Goal: Task Accomplishment & Management: Use online tool/utility

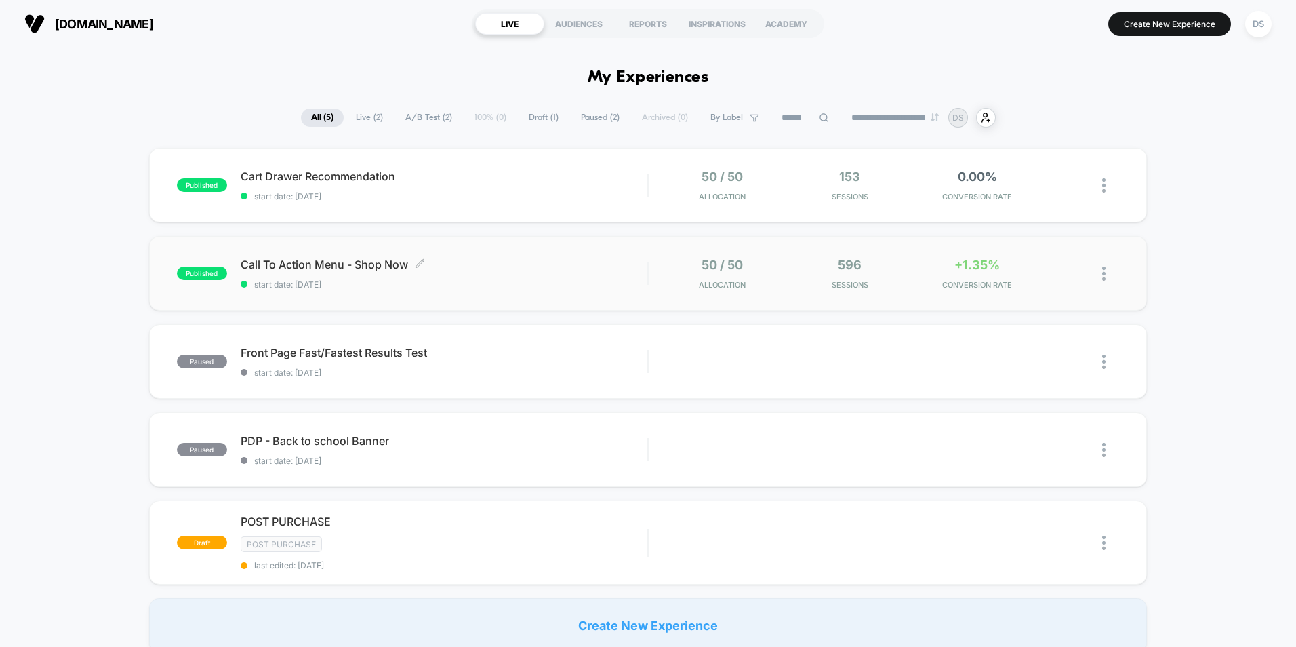
click at [633, 283] on span "start date: [DATE]" at bounding box center [444, 284] width 407 height 10
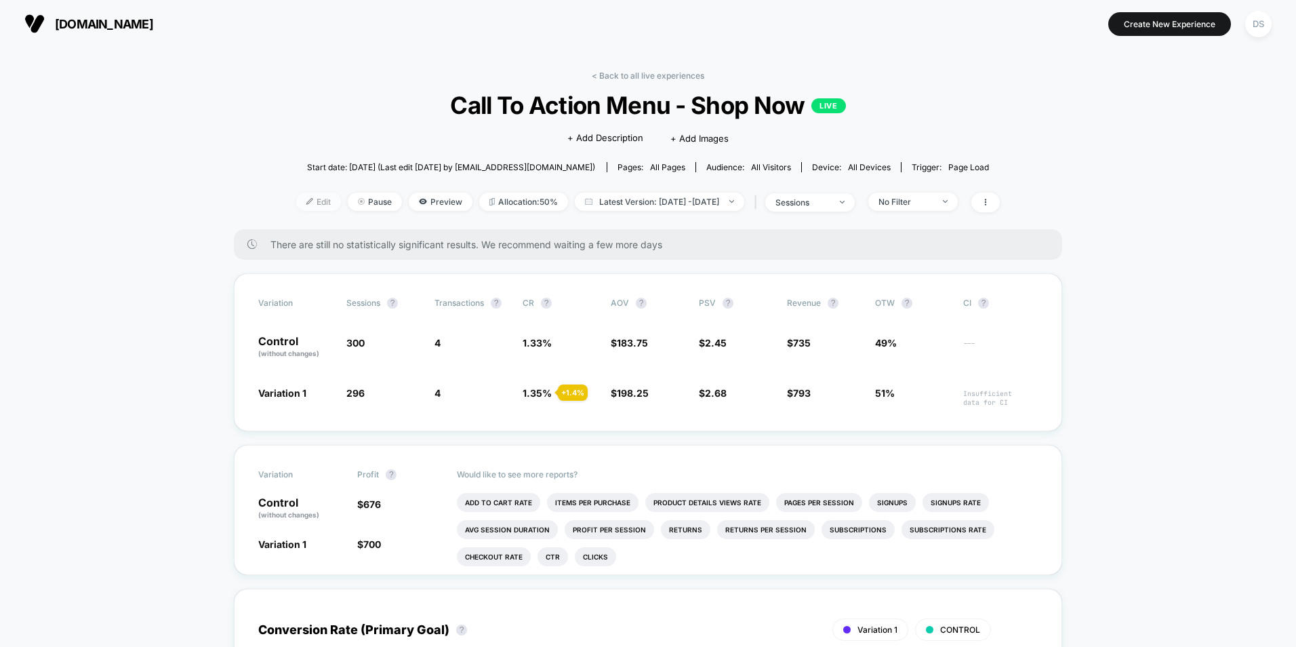
click at [298, 203] on span "Edit" at bounding box center [318, 202] width 45 height 18
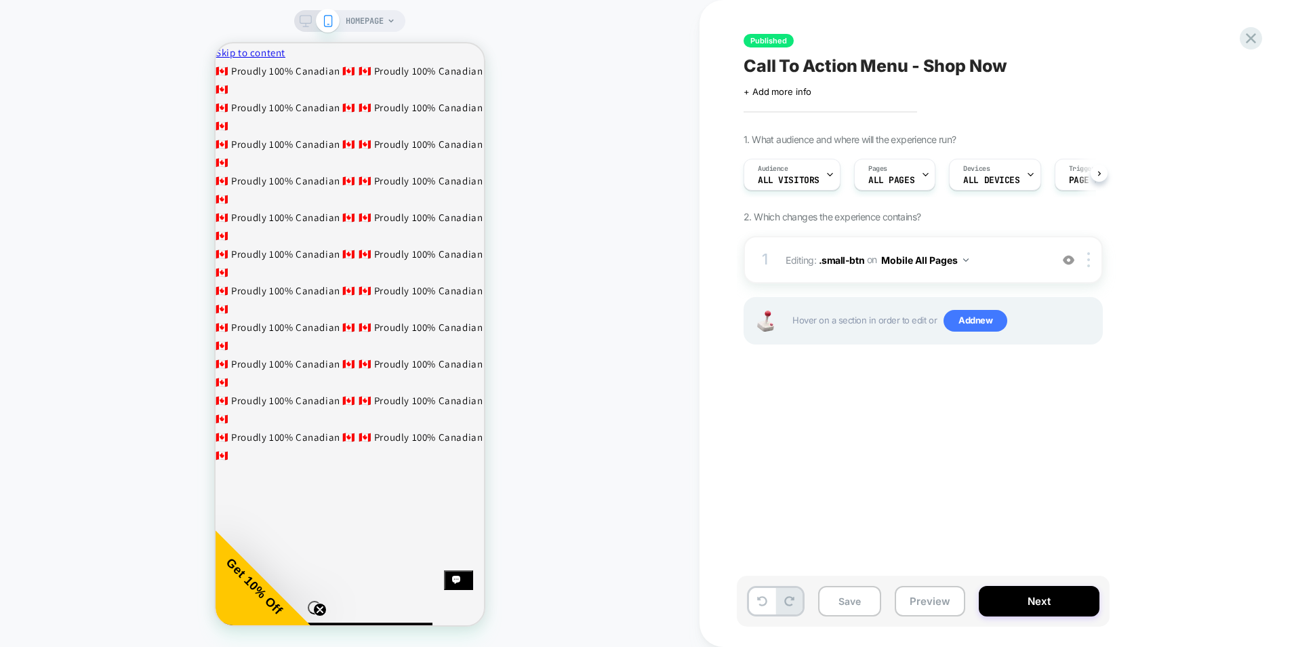
scroll to position [0, 1]
click at [1056, 601] on button "Next" at bounding box center [1039, 601] width 121 height 31
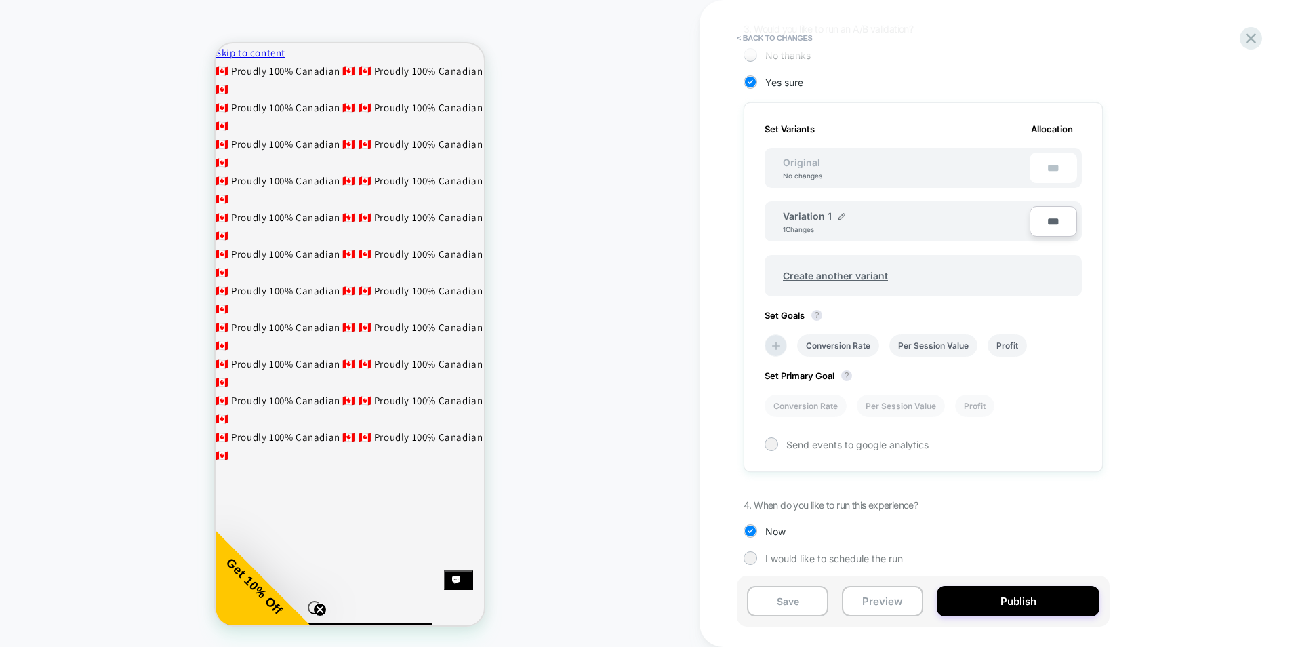
scroll to position [330, 0]
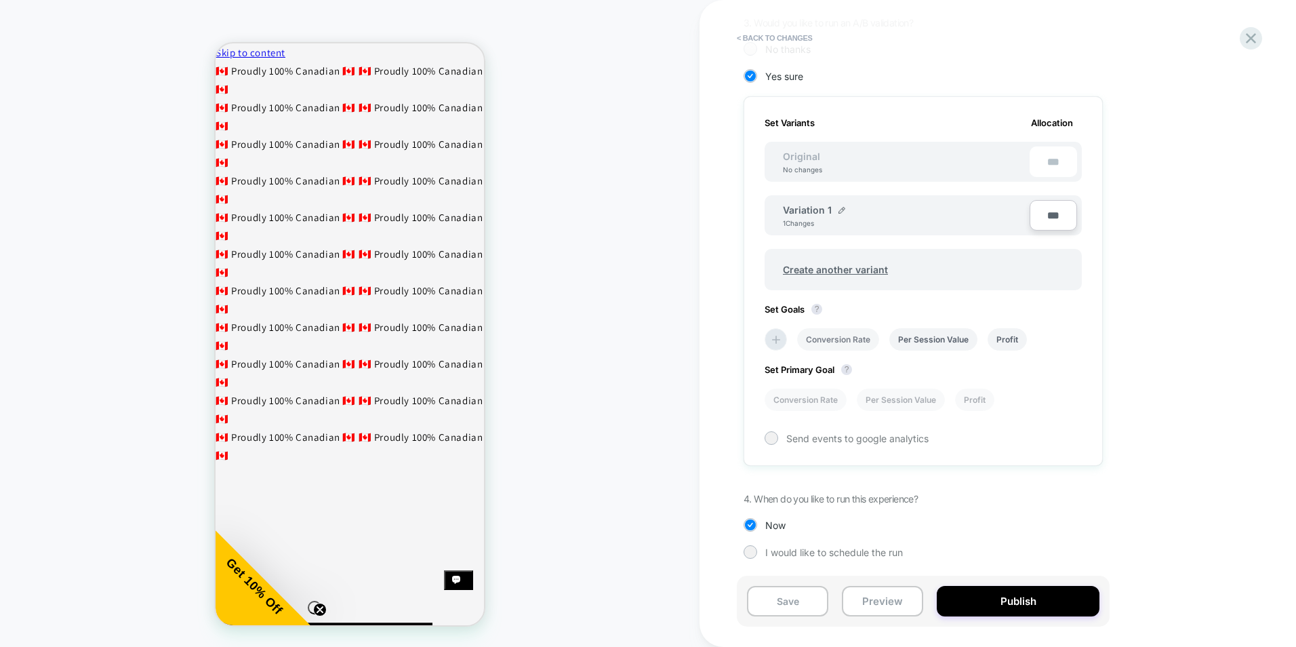
click at [839, 342] on li "Conversion Rate" at bounding box center [838, 339] width 82 height 22
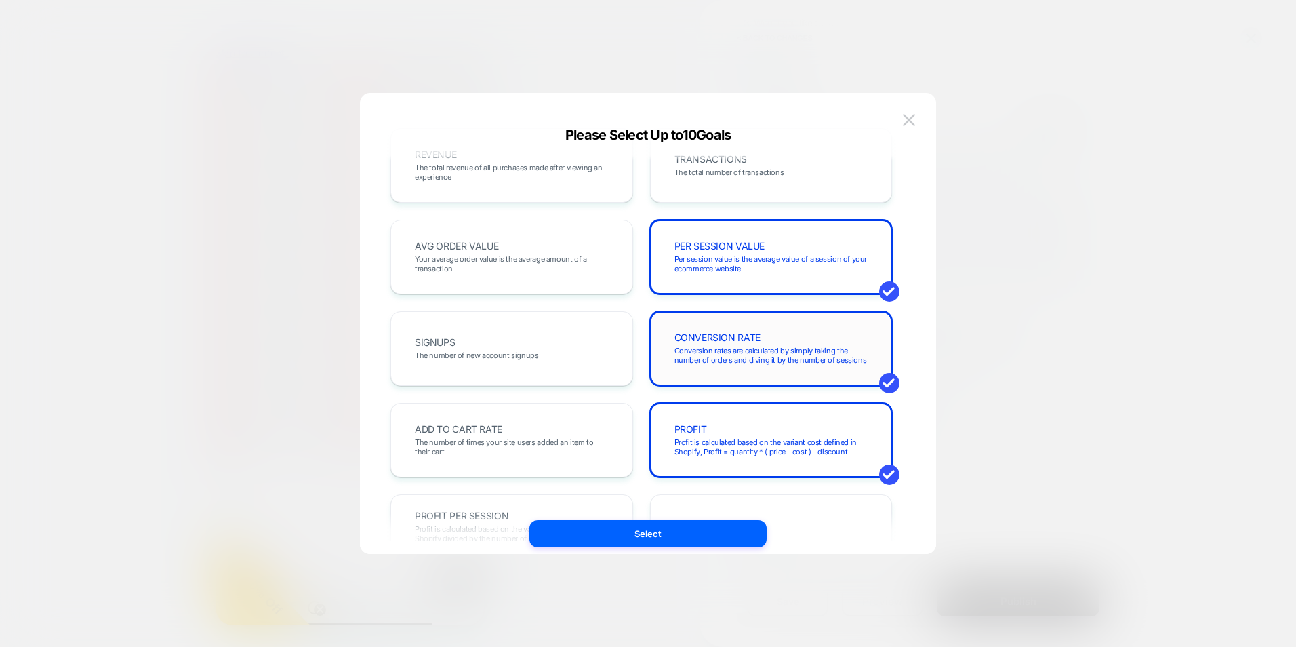
scroll to position [0, 0]
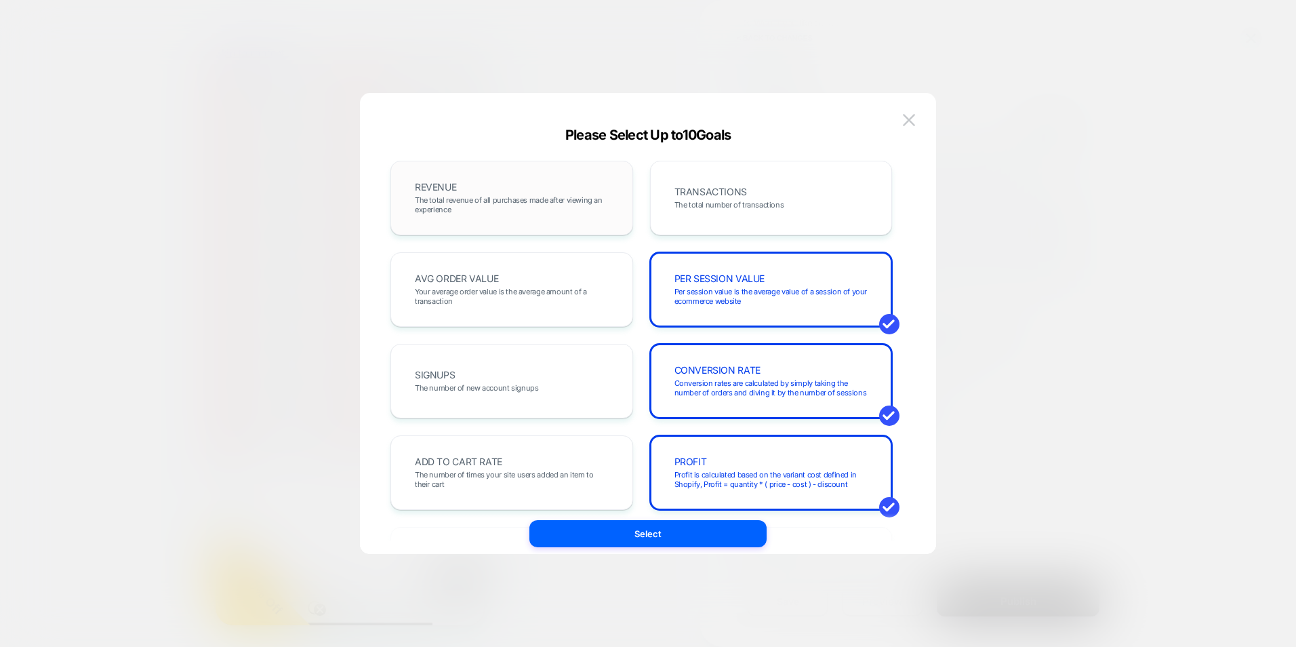
click at [537, 206] on span "The total revenue of all purchases made after viewing an experience" at bounding box center [512, 204] width 194 height 19
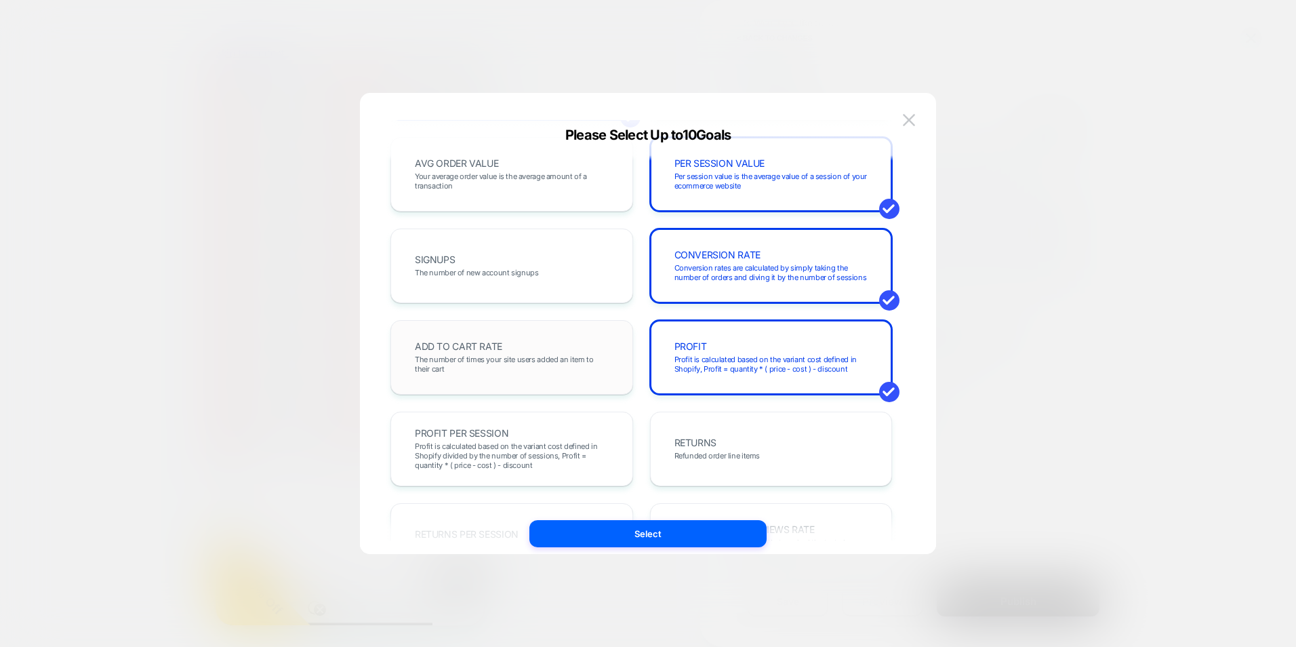
scroll to position [136, 0]
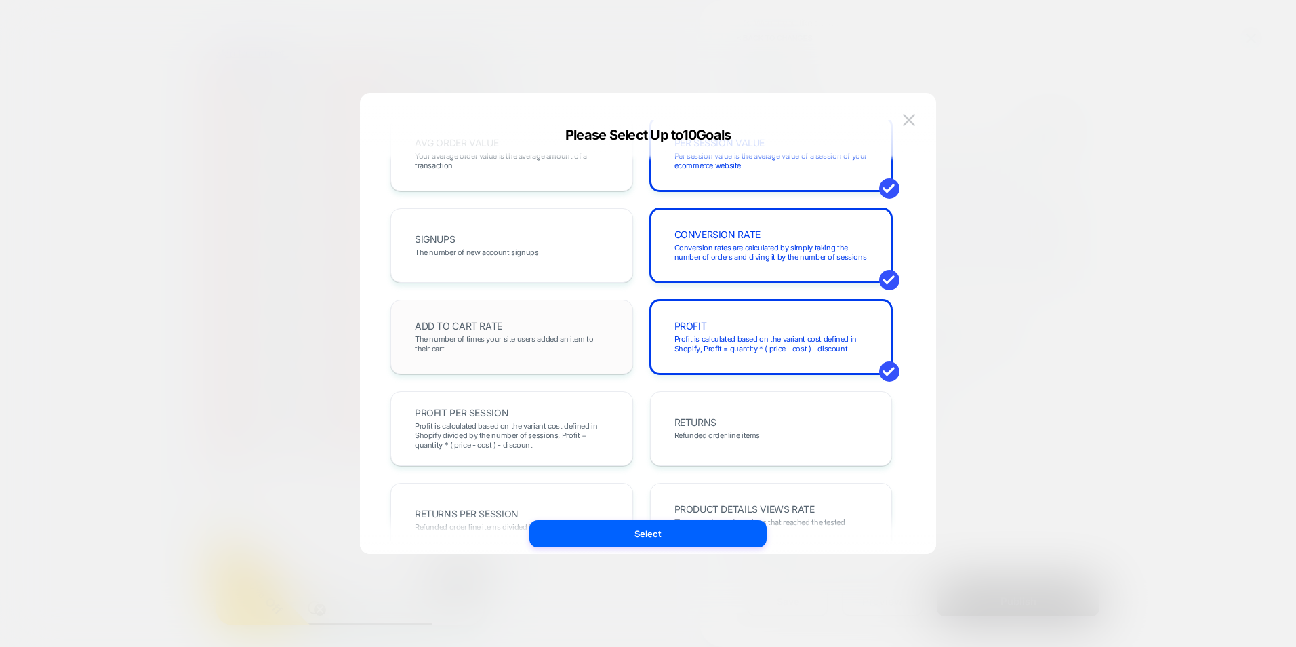
click at [510, 328] on div "ADD TO CART RATE The number of times your site users added an item to their cart" at bounding box center [512, 337] width 214 height 46
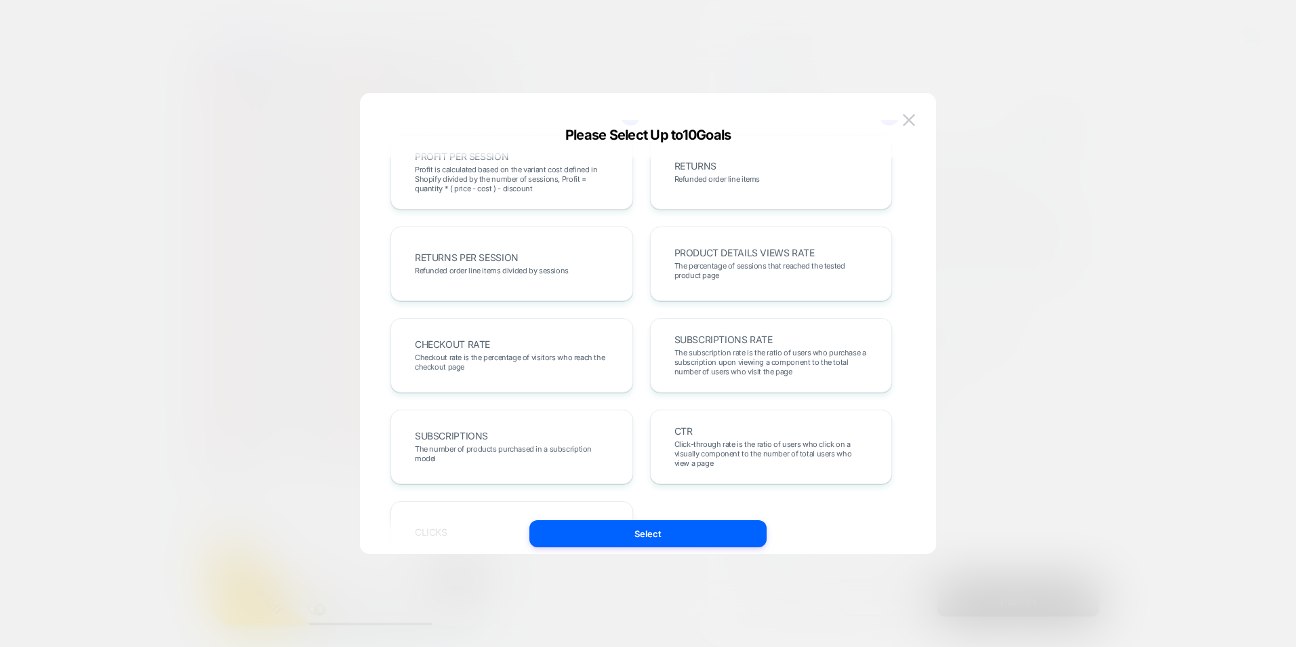
scroll to position [468, 0]
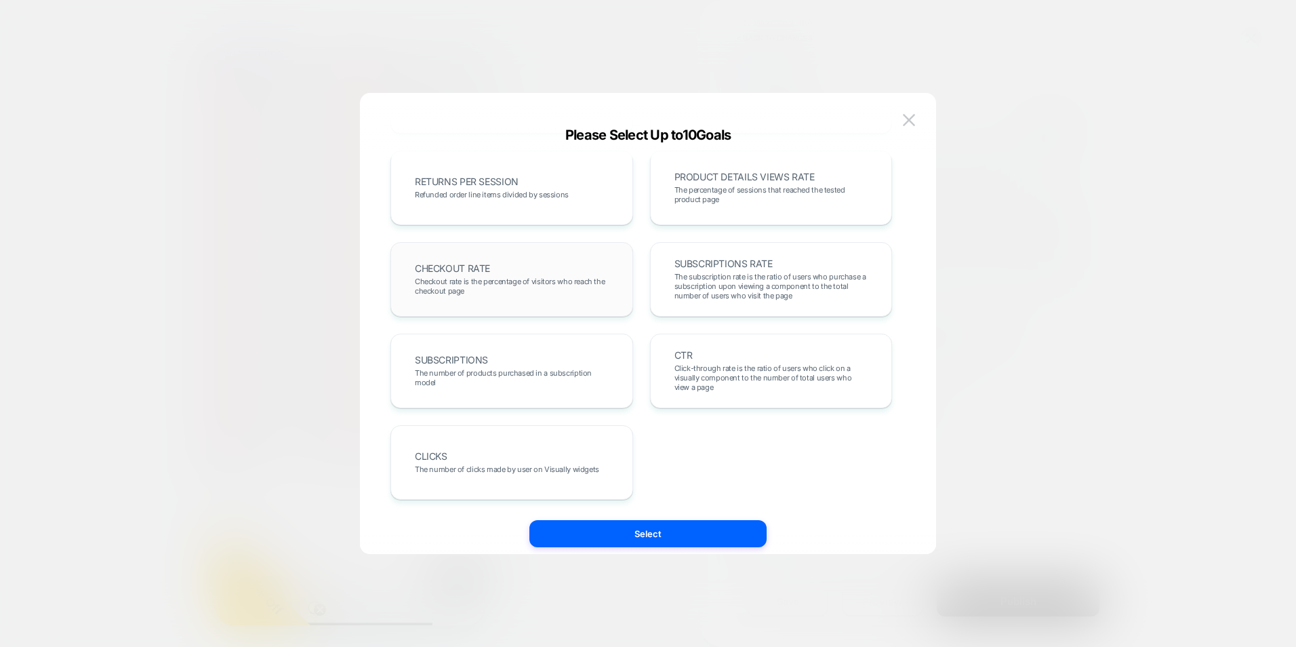
click at [553, 273] on div "CHECKOUT RATE Checkout rate is the percentage of visitors who reach the checkou…" at bounding box center [512, 279] width 214 height 46
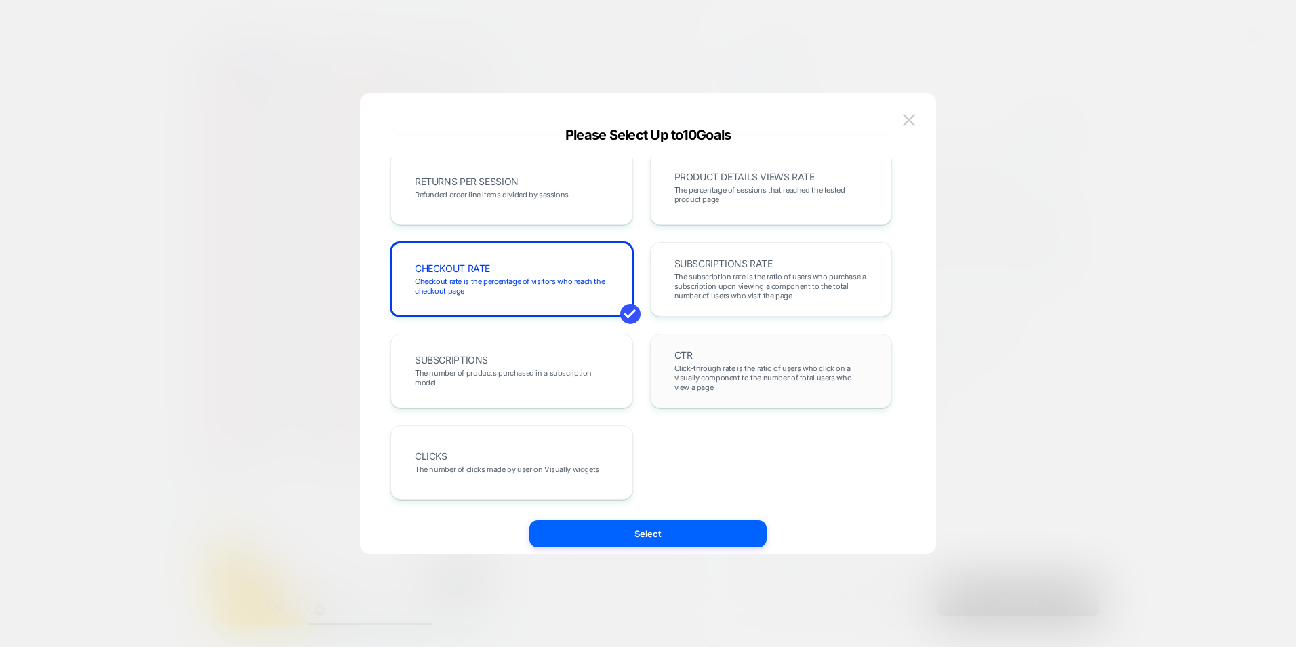
click at [697, 375] on span "Click-through rate is the ratio of users who click on a visually component to t…" at bounding box center [772, 377] width 194 height 28
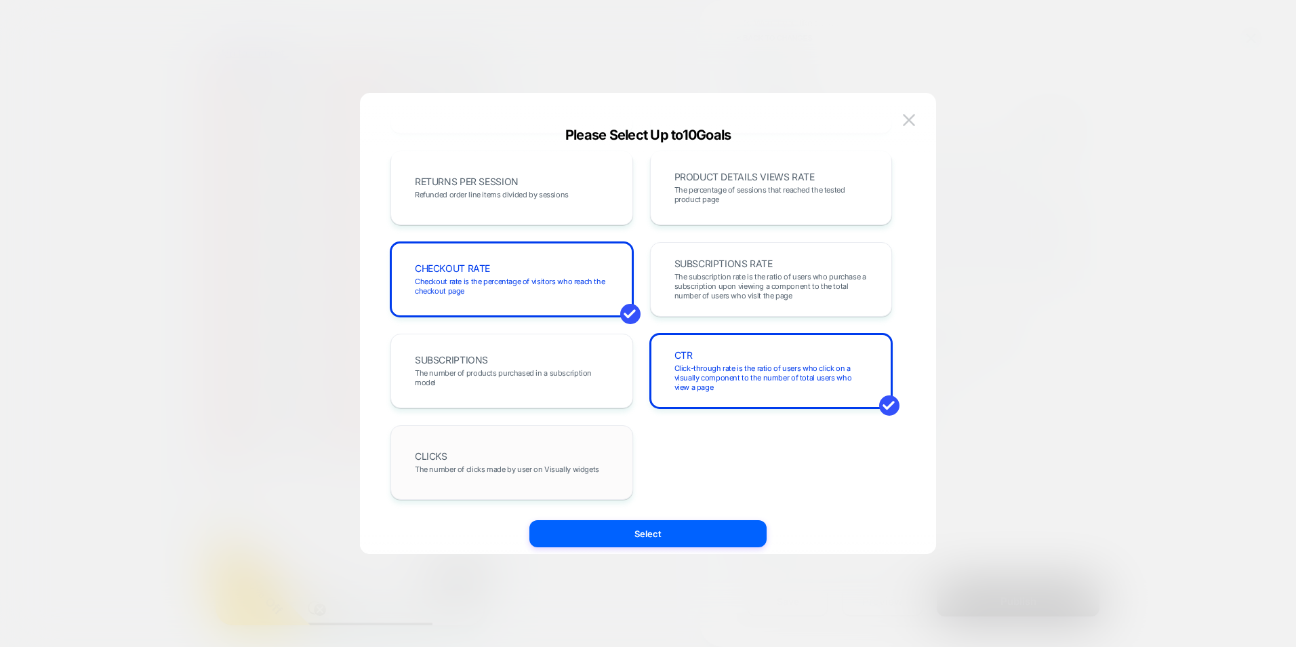
click at [586, 449] on div "CLICKS The number of clicks made by user on Visually widgets" at bounding box center [512, 462] width 214 height 46
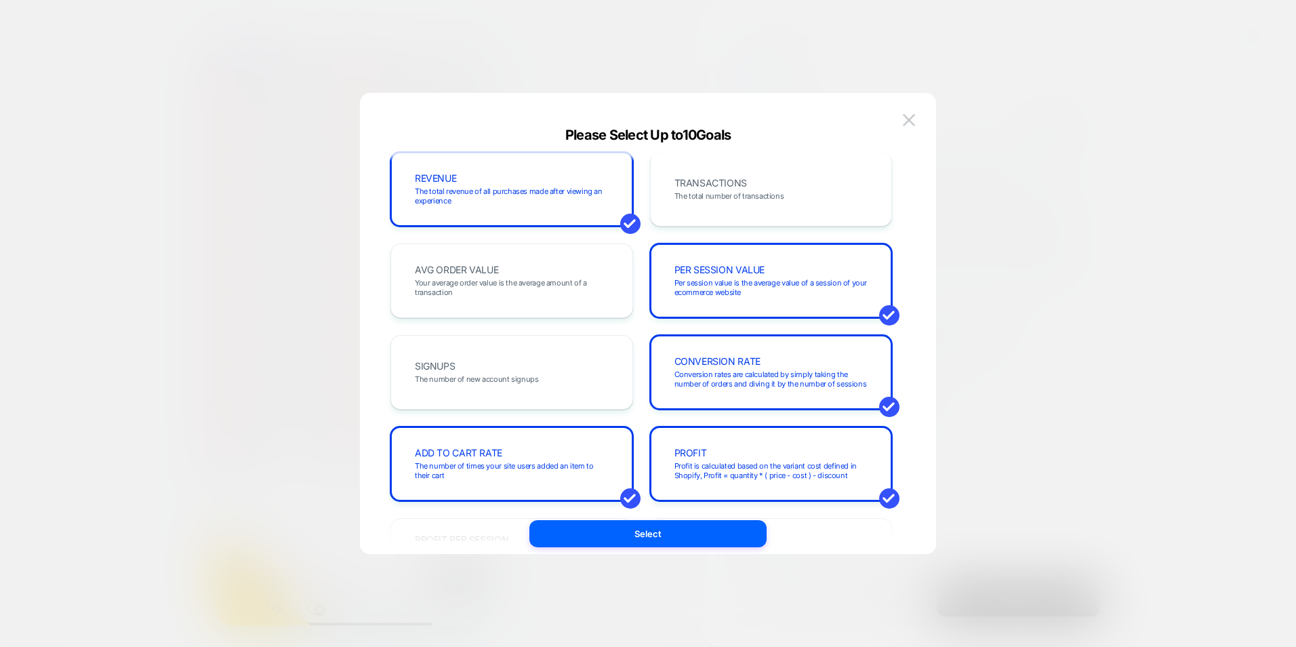
scroll to position [0, 0]
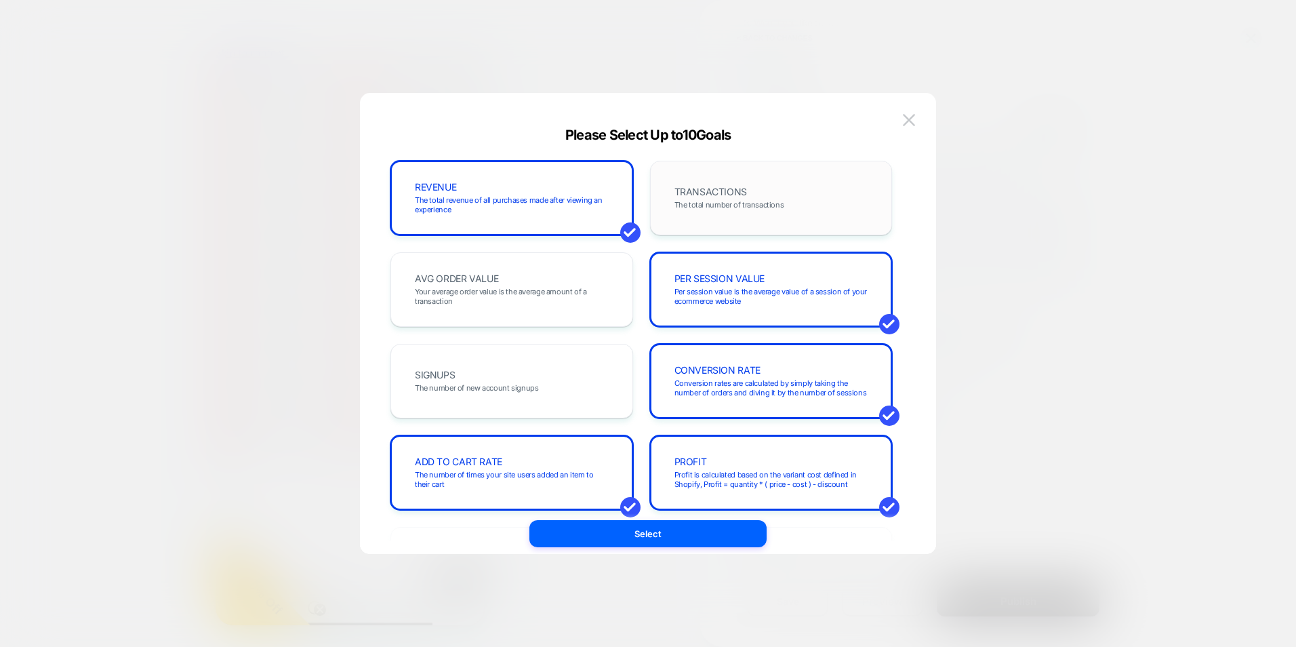
click at [693, 191] on span "TRANSACTIONS" at bounding box center [711, 191] width 73 height 9
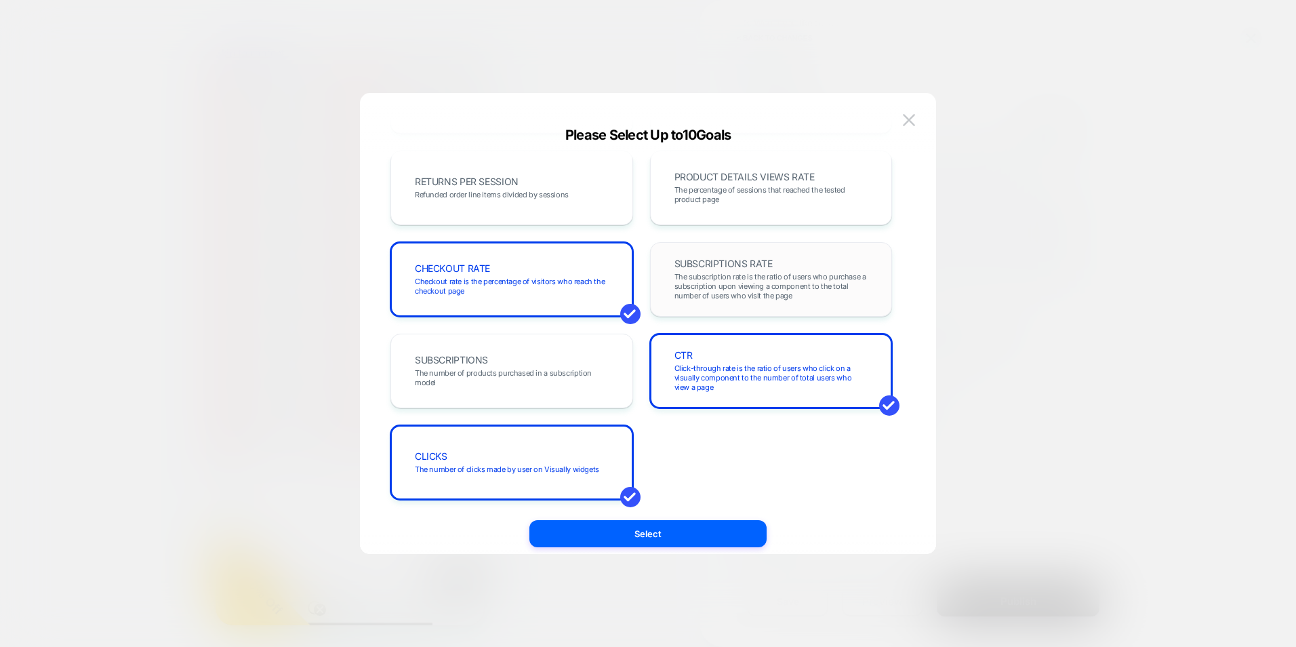
scroll to position [332, 0]
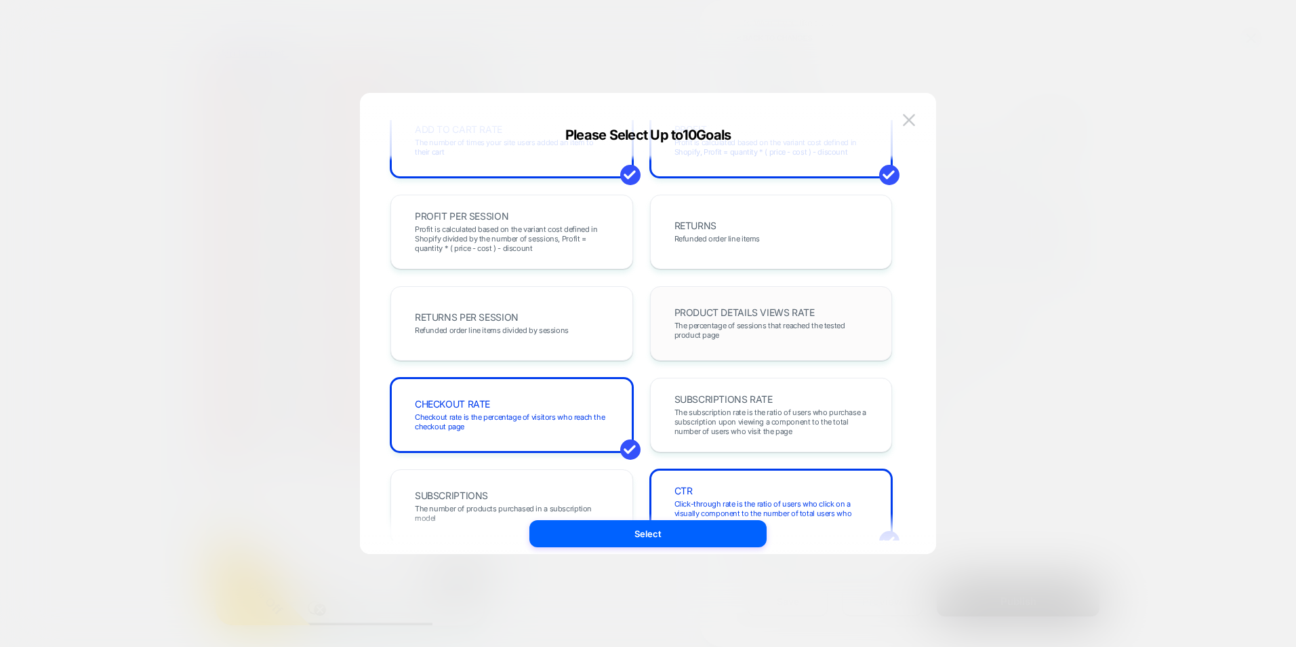
click at [726, 314] on span "PRODUCT DETAILS VIEWS RATE" at bounding box center [745, 312] width 140 height 9
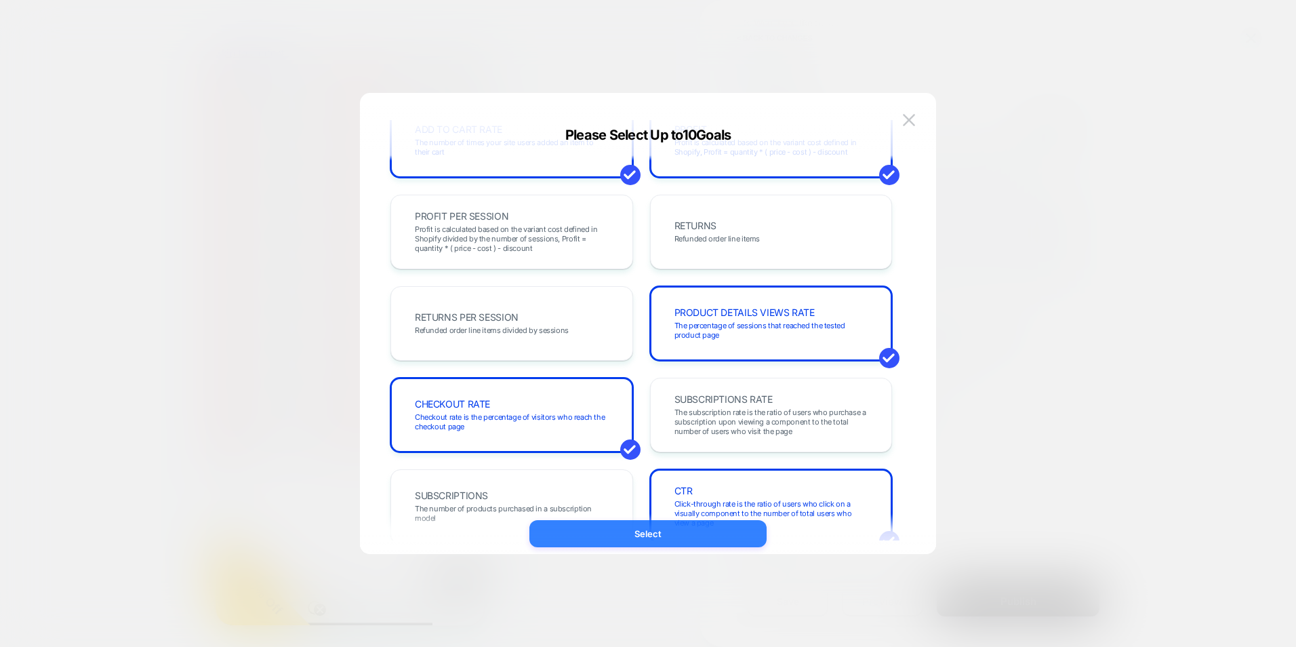
click at [673, 536] on button "Select" at bounding box center [647, 533] width 237 height 27
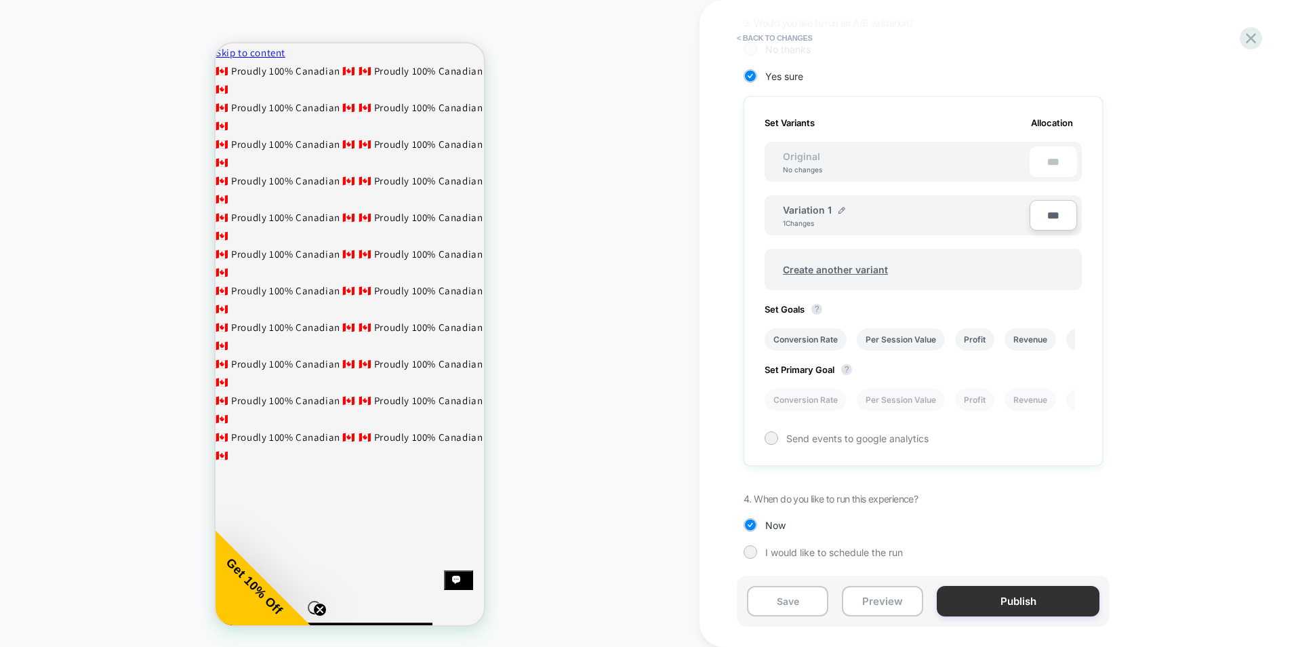
click at [1002, 607] on button "Publish" at bounding box center [1018, 601] width 163 height 31
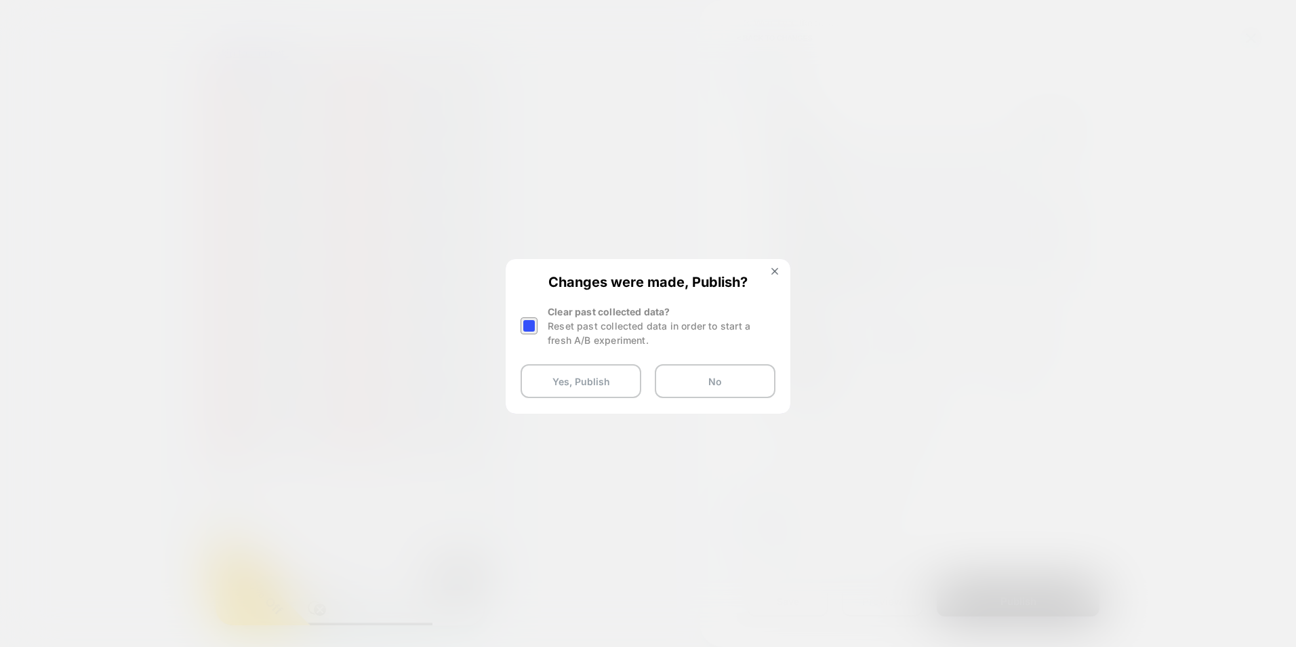
click at [528, 325] on div at bounding box center [529, 325] width 17 height 17
click at [596, 379] on button "Yes, Publish" at bounding box center [581, 381] width 121 height 34
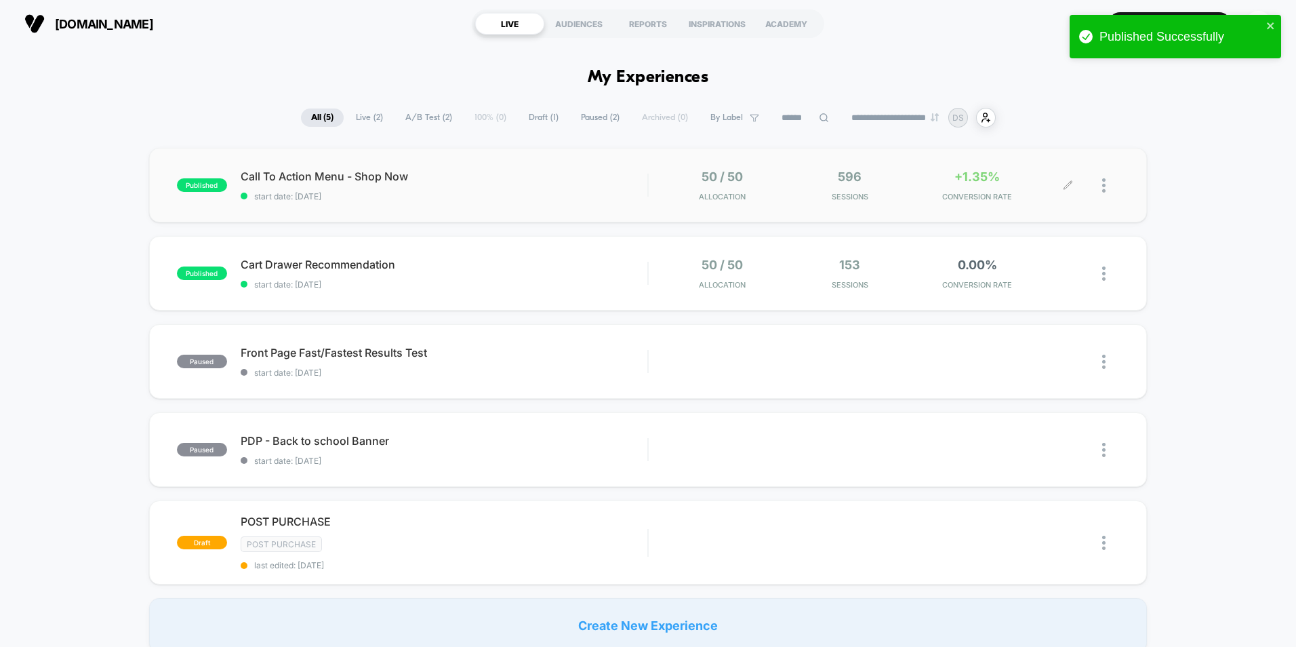
click at [839, 176] on span "596" at bounding box center [850, 176] width 24 height 14
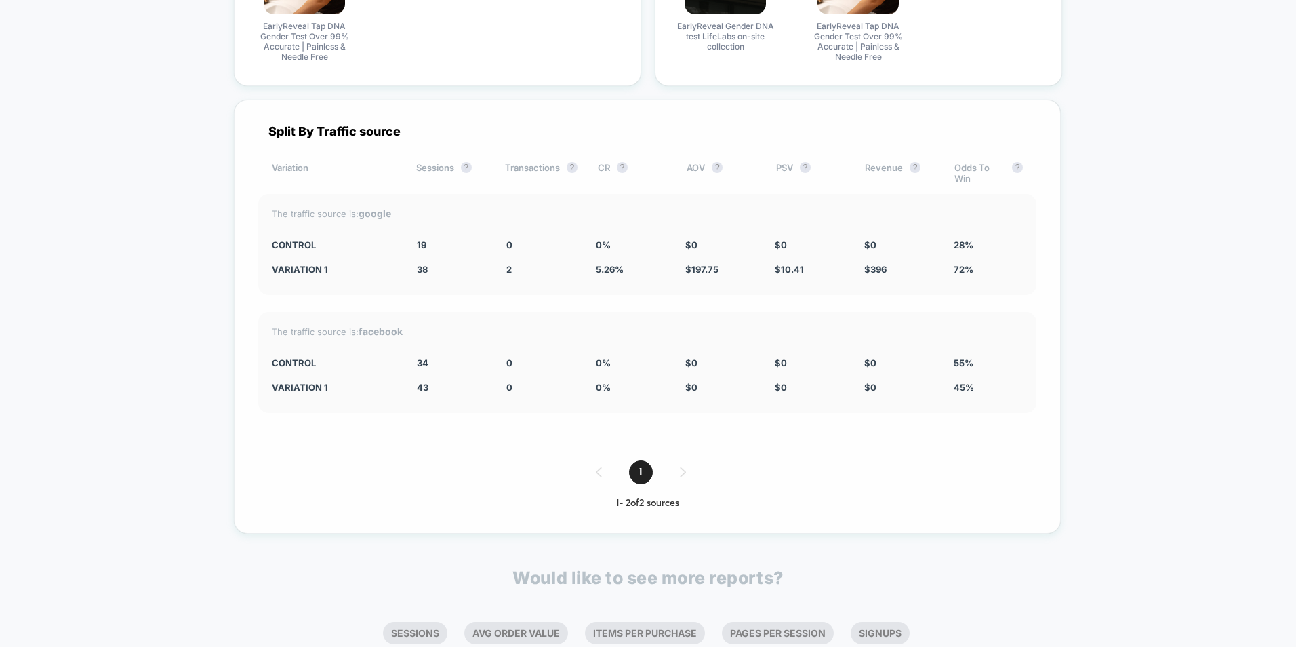
scroll to position [4445, 0]
